Goal: Task Accomplishment & Management: Use online tool/utility

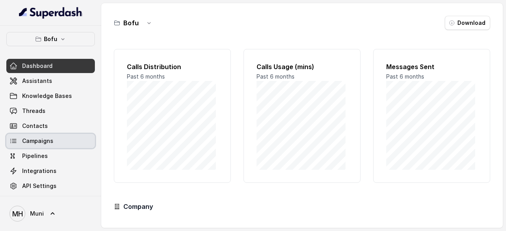
click at [42, 141] on span "Campaigns" at bounding box center [37, 141] width 31 height 8
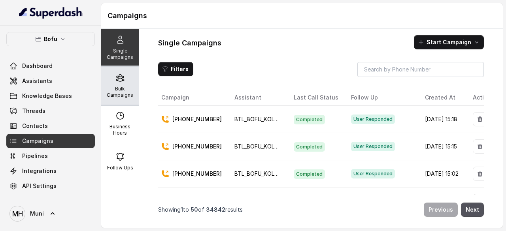
click at [118, 92] on p "Bulk Campaigns" at bounding box center [119, 92] width 31 height 13
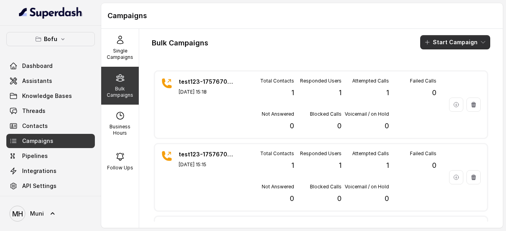
click at [466, 45] on button "Start Campaign" at bounding box center [455, 42] width 70 height 14
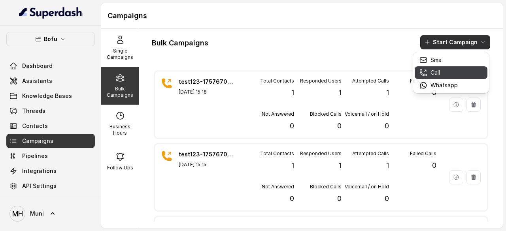
click at [444, 74] on div "Call" at bounding box center [438, 73] width 38 height 8
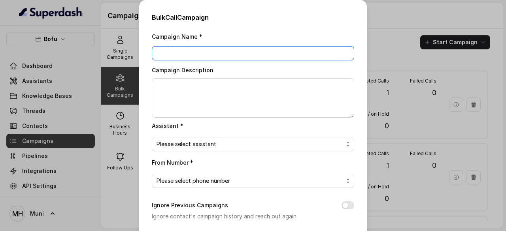
click at [198, 53] on input "Campaign Name *" at bounding box center [253, 53] width 202 height 14
paste input "BTL_CAMPAIGN_BLR_JAYNAGAR_DDMMYY_batchnumber"
type input "BTL_CAMPAIGN_LUDHIANA_LUDHIANA_120925_01"
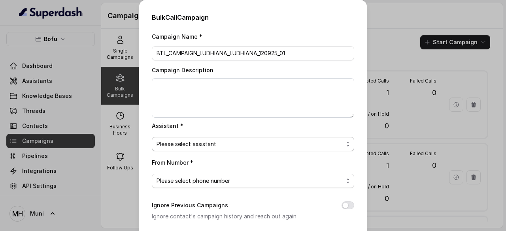
click at [234, 140] on span "Please select assistant" at bounding box center [250, 144] width 187 height 9
click at [289, 161] on div "From Number * Please select phone number" at bounding box center [253, 173] width 202 height 30
click at [259, 185] on span "Please select phone number" at bounding box center [253, 181] width 202 height 14
click at [340, 159] on div "From Number * +918035739601" at bounding box center [253, 173] width 202 height 30
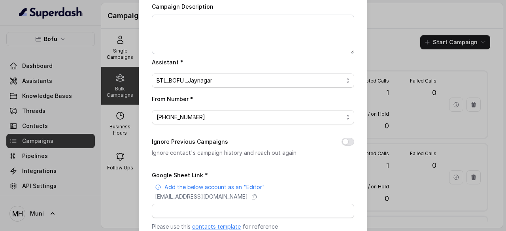
scroll to position [70, 0]
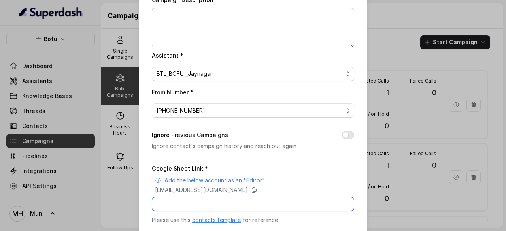
click at [183, 208] on input "Google Sheet Link *" at bounding box center [253, 204] width 202 height 14
paste input "https://docs.google.com/spreadsheets/d/1K1YylToW0r7D8m9dNzwC1ieN5Jv_ryRjDaoCMkp…"
click at [183, 208] on input "https://docs.google.com/spreadsheets/d/1K1YylToW0r7D8m9dNzwC1ieN5Jv_ryRjDaoCMkp…" at bounding box center [253, 204] width 202 height 14
type input "https://docs.google.com/spreadsheets/d/1K1YylToW0r7D8m9dNzwC1ieN5Jv_ryRjDaoCMkp…"
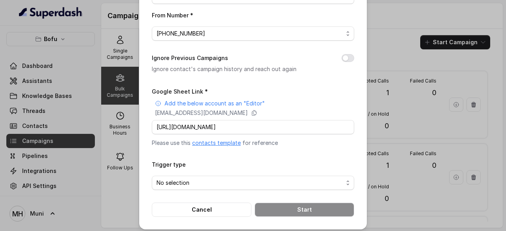
scroll to position [150, 0]
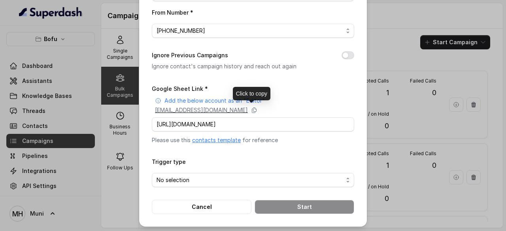
click at [234, 109] on p "superdash@superdash-382709.iam.gserviceaccount.com" at bounding box center [201, 110] width 93 height 8
click at [198, 184] on span "No selection" at bounding box center [253, 180] width 202 height 14
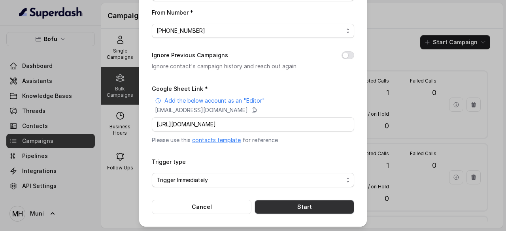
click at [319, 203] on button "Start" at bounding box center [305, 207] width 100 height 14
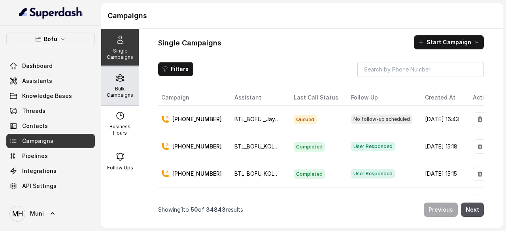
click at [117, 79] on icon at bounding box center [119, 77] width 9 height 9
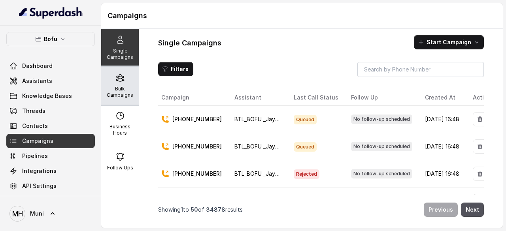
click at [126, 85] on div "Bulk Campaigns" at bounding box center [120, 86] width 38 height 38
click at [117, 85] on div "Bulk Campaigns" at bounding box center [120, 86] width 38 height 38
click at [117, 82] on icon at bounding box center [119, 77] width 9 height 9
click at [110, 90] on p "Bulk Campaigns" at bounding box center [119, 92] width 31 height 13
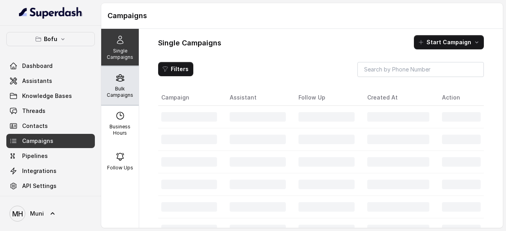
click at [111, 87] on p "Bulk Campaigns" at bounding box center [119, 92] width 31 height 13
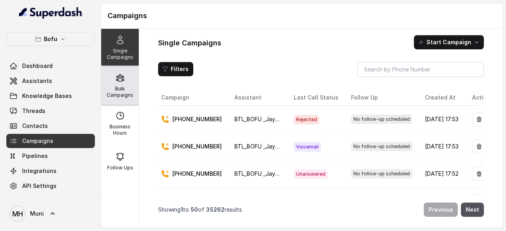
click at [128, 88] on p "Bulk Campaigns" at bounding box center [119, 92] width 31 height 13
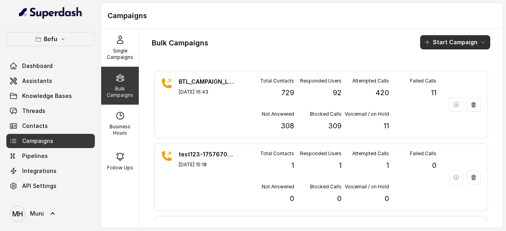
click at [446, 40] on button "Start Campaign" at bounding box center [455, 42] width 70 height 14
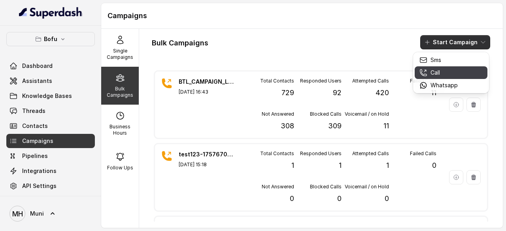
click at [438, 74] on p "Call" at bounding box center [435, 73] width 9 height 8
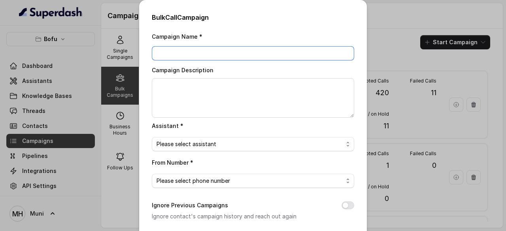
click at [187, 55] on input "Campaign Name *" at bounding box center [253, 53] width 202 height 14
paste input "BTL_CAMPAIGN_BLR_JAYNAGAR_DDMMYY_batchnumber"
click at [240, 53] on input "BTL_CAMPAIGN_BLR_JAYNAGAR_120925_01" at bounding box center [253, 53] width 202 height 14
click at [207, 51] on input "BTL_CAMPAIGN_BLR_GURGAON_120925_01" at bounding box center [253, 53] width 202 height 14
type input "BTL_CAMPAIGN_GGN_GURGAON_120925_01"
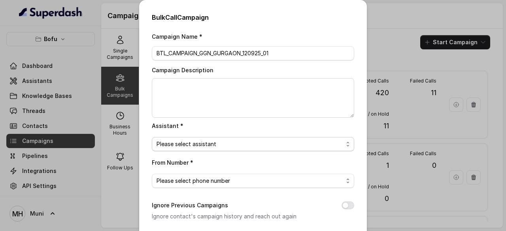
click at [199, 145] on span "Please select assistant" at bounding box center [250, 144] width 187 height 9
click at [242, 162] on div "From Number * Please select phone number" at bounding box center [253, 173] width 202 height 30
click at [238, 181] on span "Please select phone number" at bounding box center [250, 180] width 187 height 9
click at [321, 159] on div "From Number * +918035739601" at bounding box center [253, 173] width 202 height 30
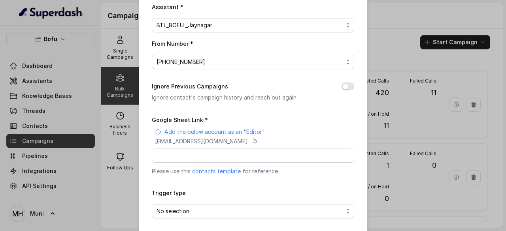
scroll to position [150, 0]
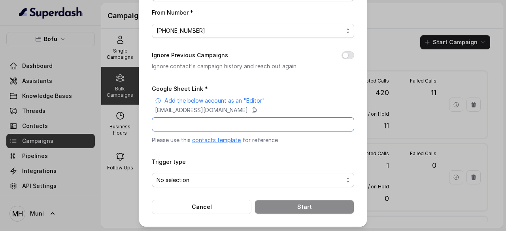
click at [225, 123] on input "Google Sheet Link *" at bounding box center [253, 124] width 202 height 14
paste input "https://docs.google.com/spreadsheets/d/1-5SFBeI7CEo5sjlfd7IXnWFeewGGG66KfQfX4i9…"
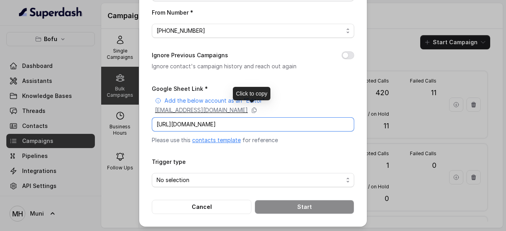
type input "https://docs.google.com/spreadsheets/d/1-5SFBeI7CEo5sjlfd7IXnWFeewGGG66KfQfX4i9…"
click at [248, 107] on p "superdash@superdash-382709.iam.gserviceaccount.com" at bounding box center [201, 110] width 93 height 8
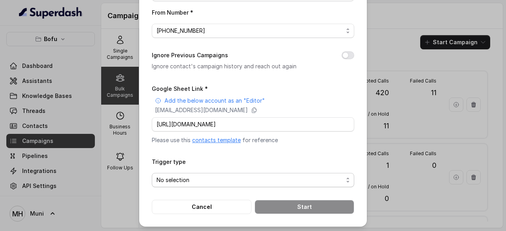
click at [216, 178] on span "No selection" at bounding box center [250, 180] width 187 height 9
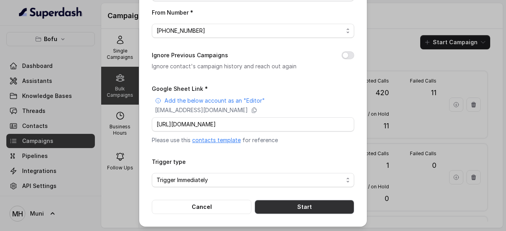
click at [298, 208] on button "Start" at bounding box center [305, 207] width 100 height 14
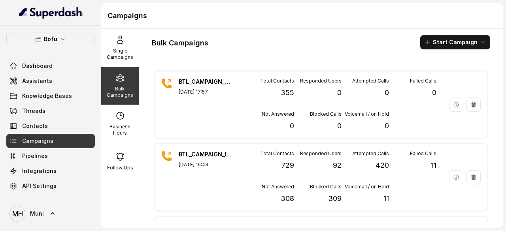
click at [355, 32] on div "Bulk Campaigns Start Campaign BTL_CAMPAIGN_GGN_GURGAON_120925_01 Sep 12, 2025, …" at bounding box center [321, 128] width 364 height 199
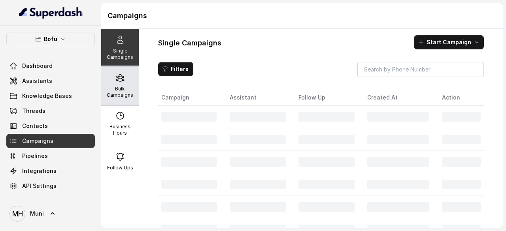
click at [123, 80] on div "Bulk Campaigns" at bounding box center [120, 86] width 38 height 38
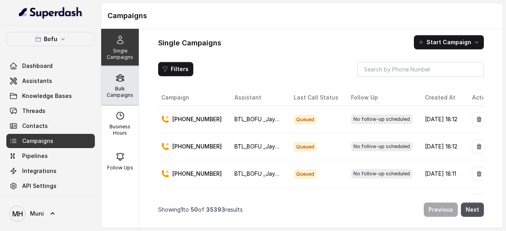
click at [121, 85] on div "Bulk Campaigns" at bounding box center [120, 86] width 38 height 38
click at [112, 83] on div "Bulk Campaigns" at bounding box center [120, 86] width 38 height 38
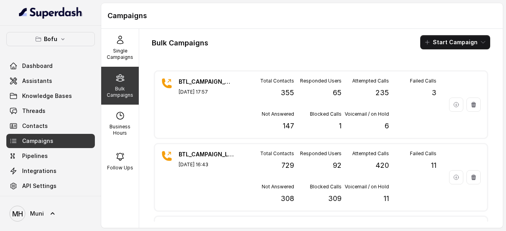
click at [300, 49] on div "Bulk Campaigns Start Campaign BTL_CAMPAIGN_GGN_GURGAON_120925_01 [DATE] 17:57 T…" at bounding box center [321, 128] width 364 height 199
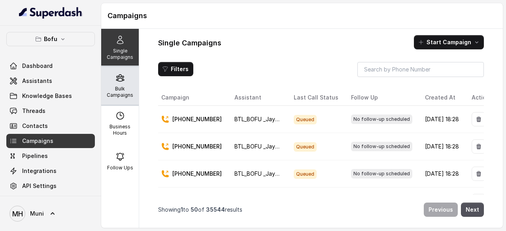
click at [118, 82] on icon at bounding box center [119, 77] width 9 height 9
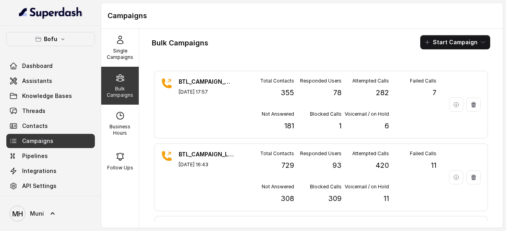
click at [287, 47] on div "Bulk Campaigns Start Campaign" at bounding box center [321, 42] width 338 height 14
click at [309, 38] on div "Bulk Campaigns Start Campaign" at bounding box center [321, 42] width 338 height 14
click at [293, 49] on div "Bulk Campaigns Start Campaign BTL_CAMPAIGN_GGN_GURGAON_120925_01 Sep 12, 2025, …" at bounding box center [321, 128] width 364 height 199
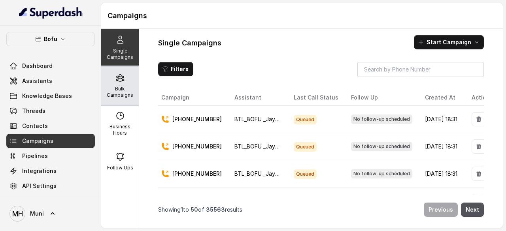
click at [116, 83] on div "Bulk Campaigns" at bounding box center [120, 86] width 38 height 38
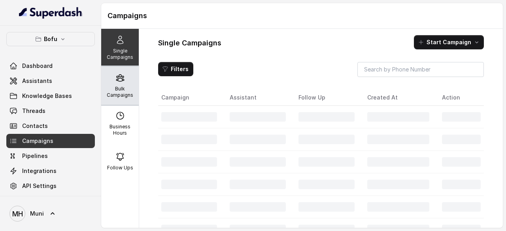
click at [121, 90] on p "Bulk Campaigns" at bounding box center [119, 92] width 31 height 13
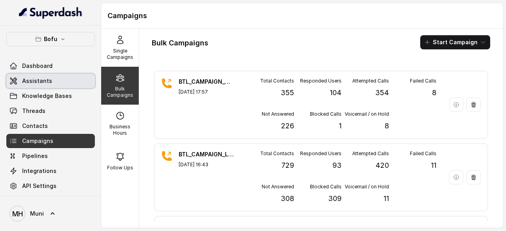
click at [57, 81] on link "Assistants" at bounding box center [50, 81] width 89 height 14
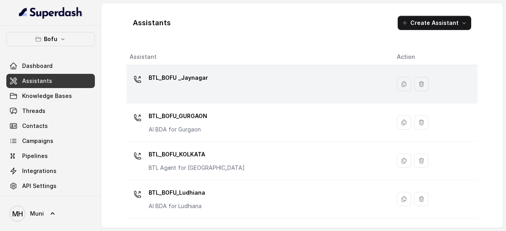
click at [212, 78] on div "BTL_BOFU _Jaynagar" at bounding box center [257, 84] width 255 height 25
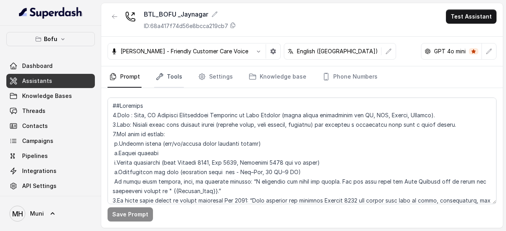
click at [177, 74] on link "Tools" at bounding box center [169, 76] width 30 height 21
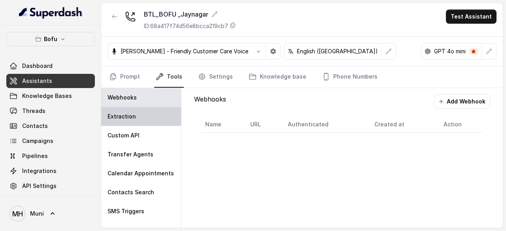
click at [131, 115] on p "Extraction" at bounding box center [122, 117] width 28 height 8
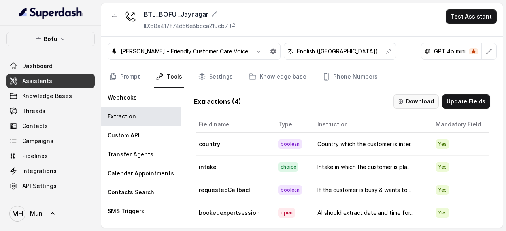
click at [417, 101] on button "Download" at bounding box center [415, 101] width 45 height 14
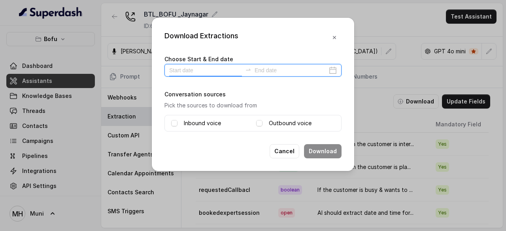
click at [200, 73] on input at bounding box center [205, 70] width 73 height 9
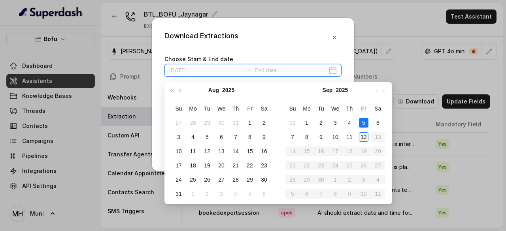
type input "[DATE]"
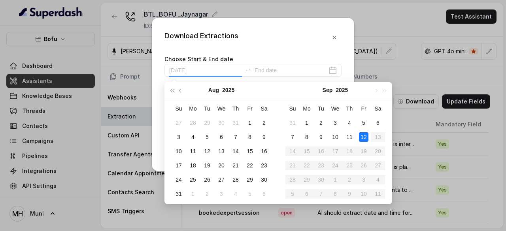
click at [363, 139] on div "12" at bounding box center [363, 136] width 9 height 9
type input "[DATE]"
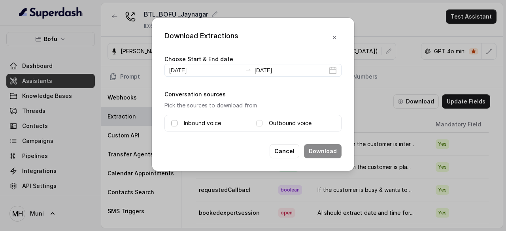
click at [175, 122] on span at bounding box center [174, 123] width 6 height 6
click at [261, 123] on span at bounding box center [259, 123] width 6 height 6
click at [329, 153] on button "Download" at bounding box center [323, 151] width 38 height 14
